Goal: Check status: Check status

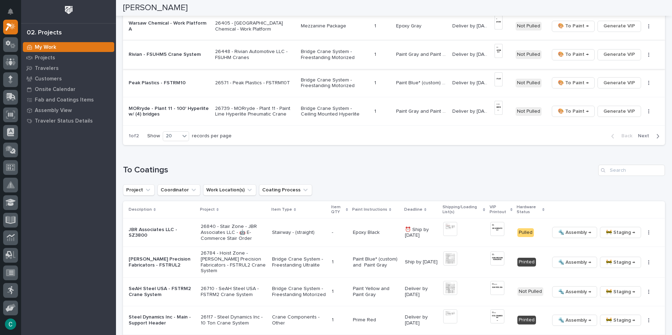
scroll to position [611, 0]
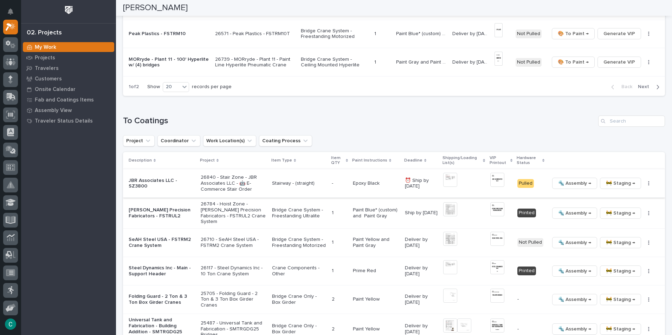
click at [493, 182] on img at bounding box center [497, 180] width 14 height 14
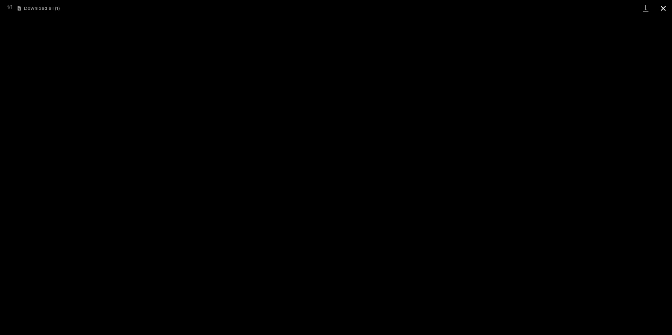
click at [665, 12] on button "Close gallery" at bounding box center [663, 8] width 18 height 17
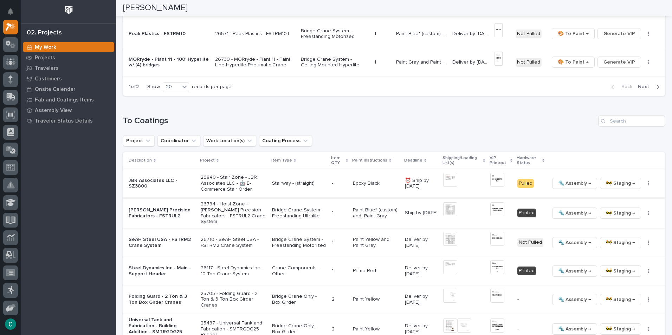
click at [619, 186] on span "🚧 Staging →" at bounding box center [620, 183] width 29 height 8
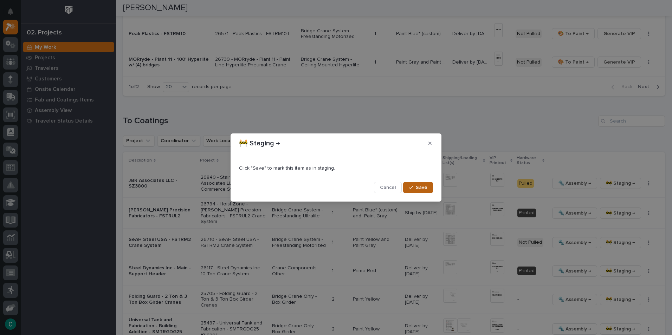
click at [423, 190] on span "Save" at bounding box center [422, 187] width 12 height 6
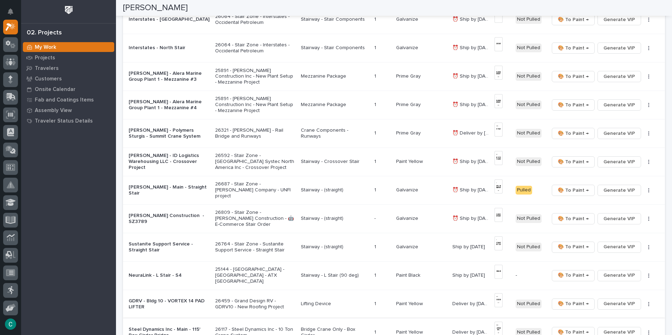
scroll to position [79, 0]
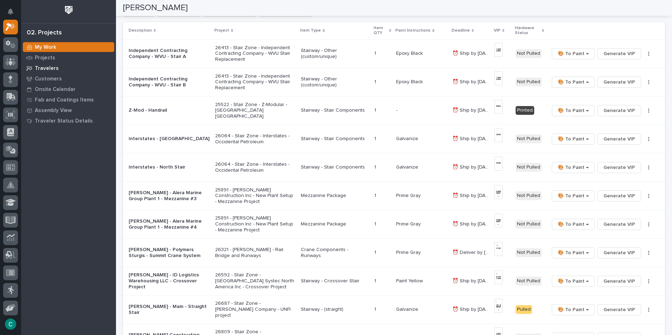
click at [46, 65] on div "Travelers" at bounding box center [68, 68] width 91 height 10
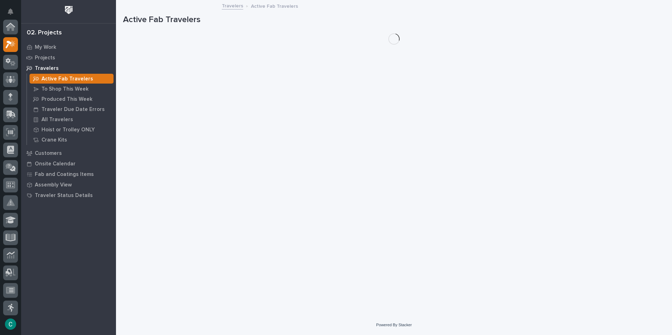
scroll to position [18, 0]
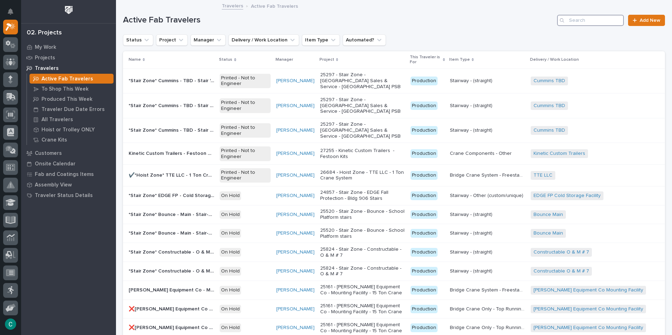
click at [608, 21] on input "Search" at bounding box center [590, 20] width 67 height 11
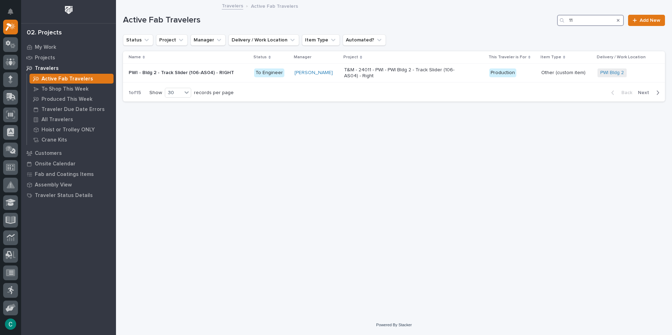
type input "117"
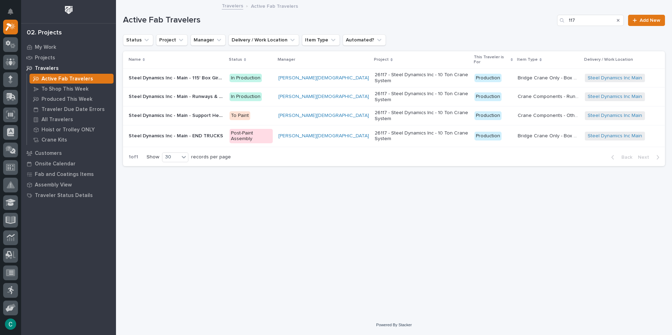
click at [174, 92] on div "Steel Dynamics Inc - Main - Runways & Brackets Steel Dynamics Inc - Main - Runw…" at bounding box center [176, 97] width 95 height 12
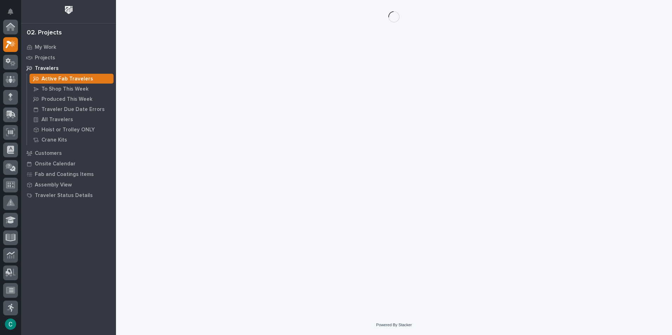
scroll to position [18, 0]
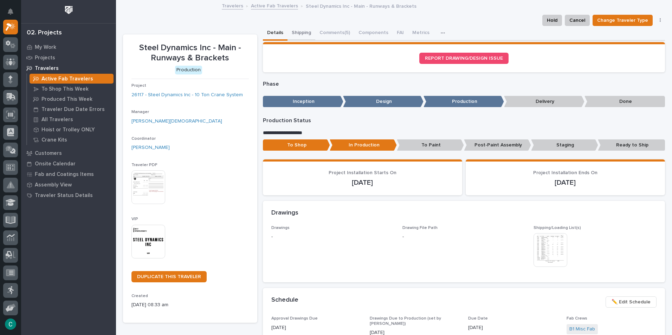
click at [298, 31] on button "Shipping" at bounding box center [301, 33] width 28 height 15
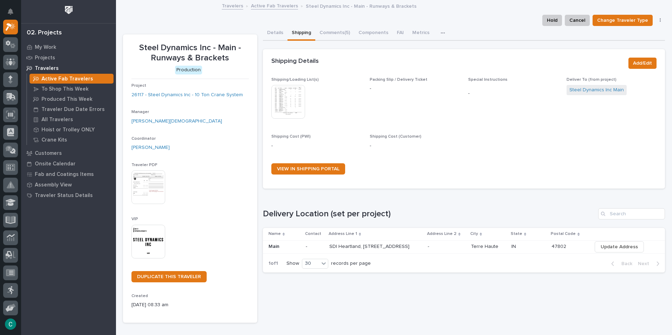
click at [282, 99] on img at bounding box center [288, 102] width 34 height 34
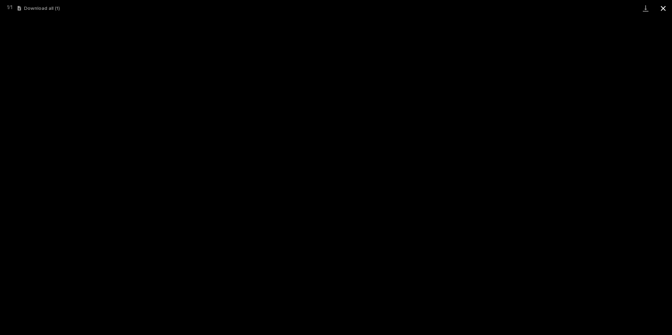
click at [659, 11] on button "Close gallery" at bounding box center [663, 8] width 18 height 17
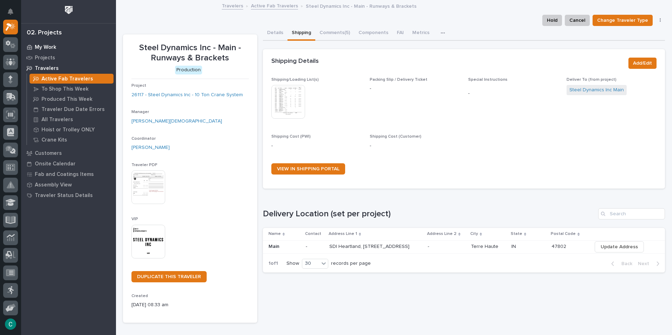
click at [44, 46] on p "My Work" at bounding box center [45, 47] width 21 height 6
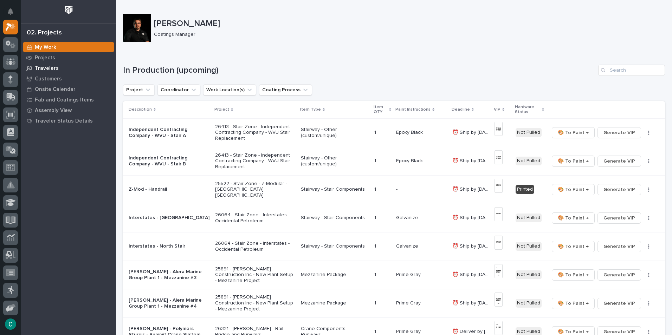
click at [46, 69] on p "Travelers" at bounding box center [47, 68] width 24 height 6
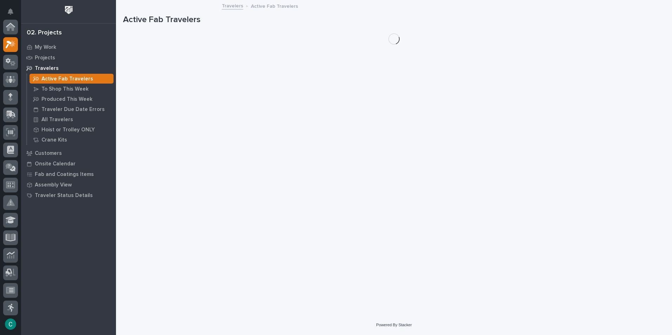
scroll to position [18, 0]
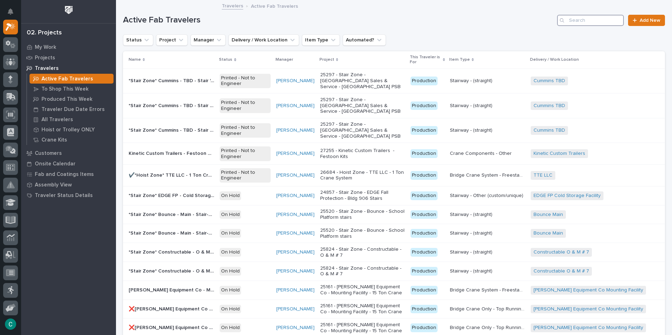
click at [579, 24] on input "Search" at bounding box center [590, 20] width 67 height 11
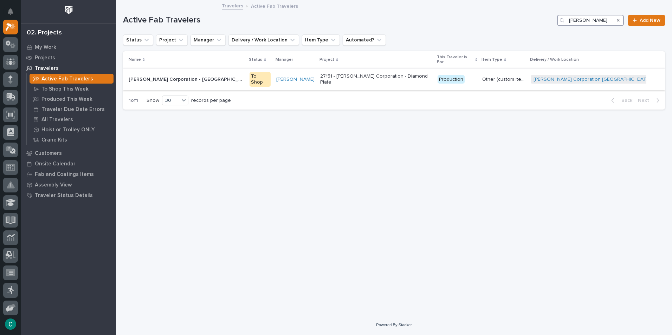
type input "[PERSON_NAME]"
click at [183, 75] on p "[PERSON_NAME] Corporation - [GEOGRAPHIC_DATA] - Diamond Plate" at bounding box center [187, 78] width 117 height 7
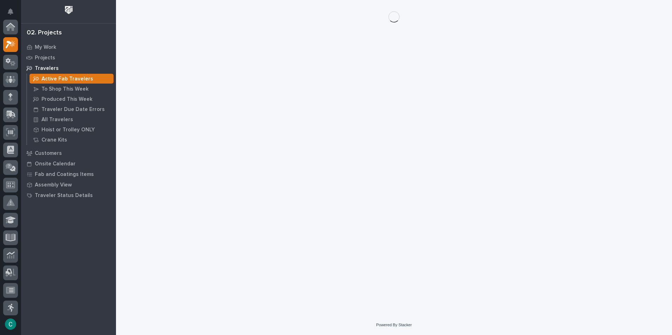
scroll to position [18, 0]
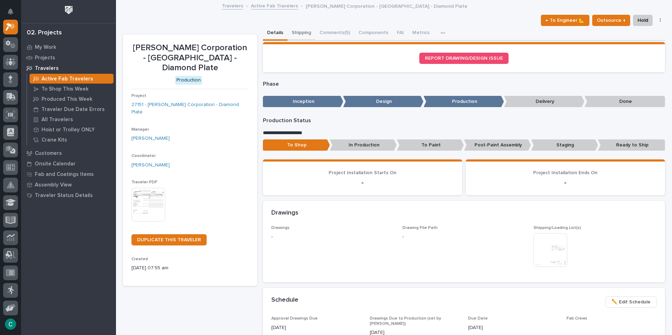
click at [301, 34] on button "Shipping" at bounding box center [301, 33] width 28 height 15
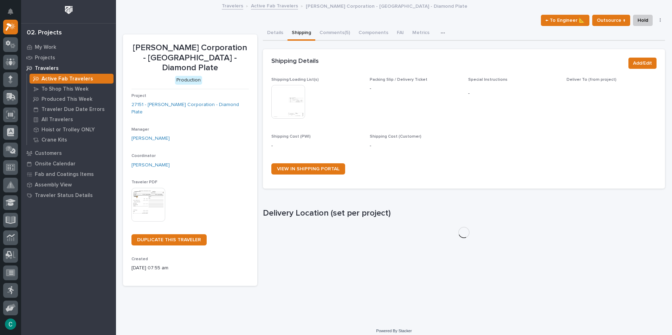
click at [287, 109] on img at bounding box center [288, 102] width 34 height 34
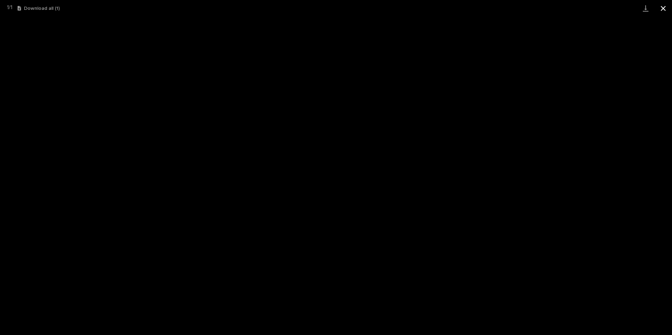
click at [669, 9] on button "Close gallery" at bounding box center [663, 8] width 18 height 17
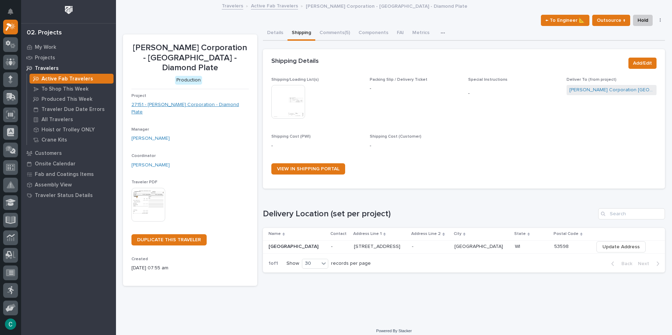
click at [173, 101] on link "27151 - [PERSON_NAME] Corporation - Diamond Plate" at bounding box center [189, 108] width 117 height 15
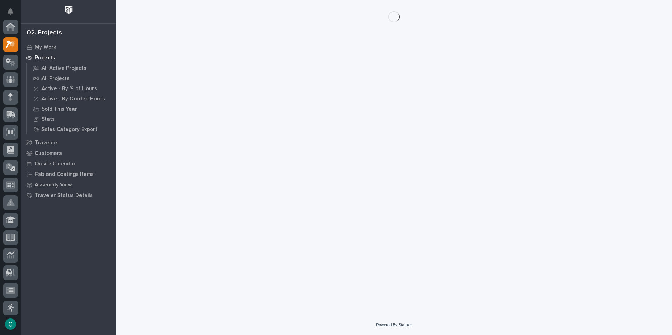
scroll to position [18, 0]
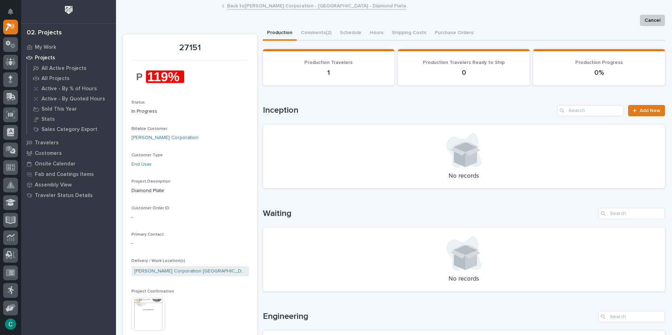
click at [159, 312] on img at bounding box center [148, 314] width 34 height 34
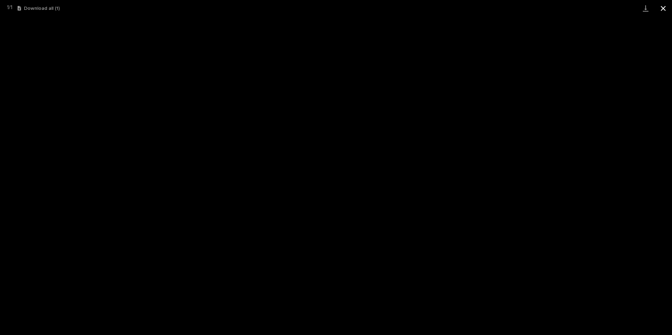
click at [662, 9] on button "Close gallery" at bounding box center [663, 8] width 18 height 17
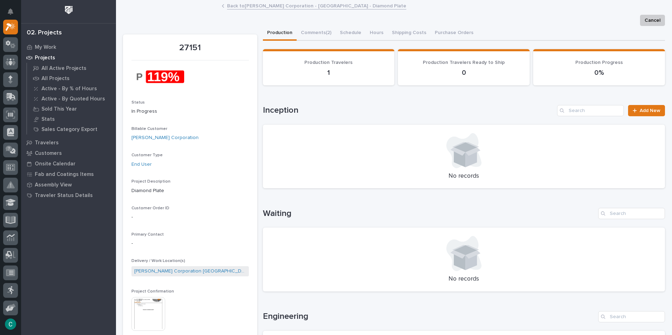
click at [258, 7] on link "Back to [PERSON_NAME] Corporation - East Warehouse - Diamond Plate" at bounding box center [316, 5] width 179 height 8
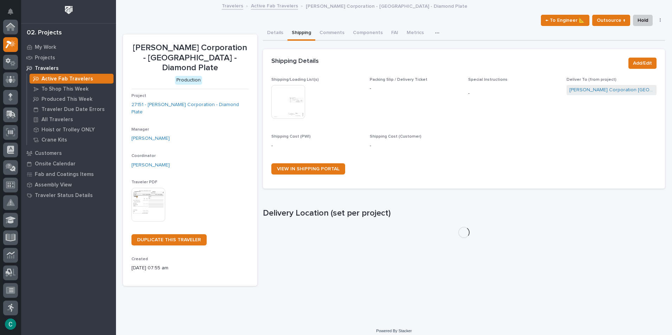
scroll to position [18, 0]
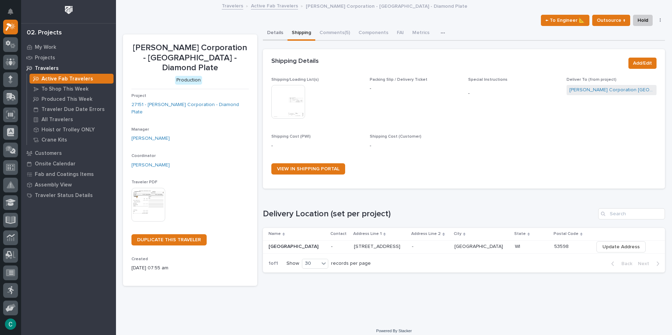
click at [272, 33] on button "Details" at bounding box center [275, 33] width 25 height 15
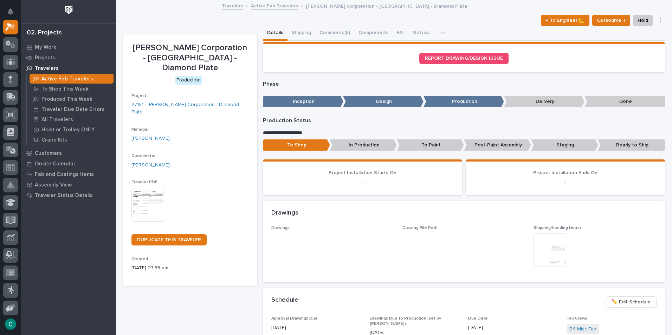
scroll to position [35, 0]
